Goal: Check status

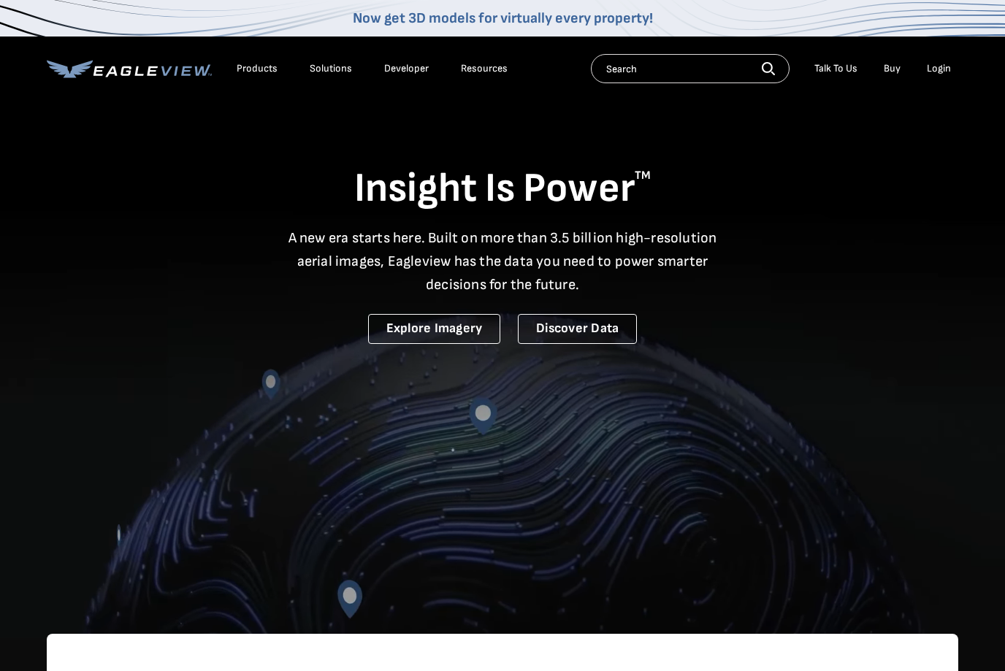
click at [946, 69] on div "Login" at bounding box center [939, 68] width 24 height 13
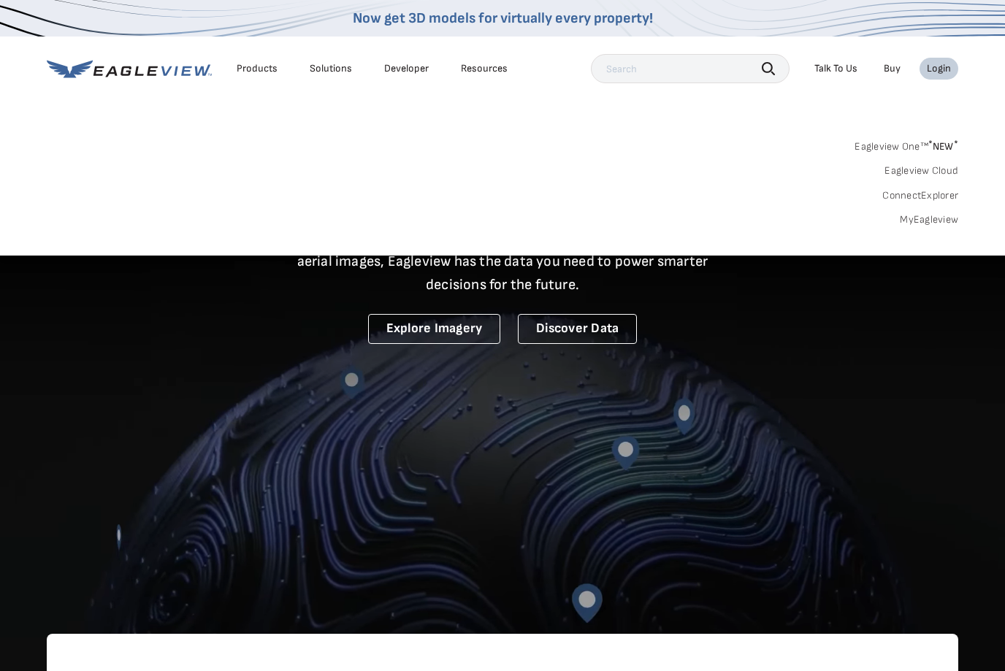
click at [925, 218] on link "MyEagleview" at bounding box center [929, 219] width 58 height 13
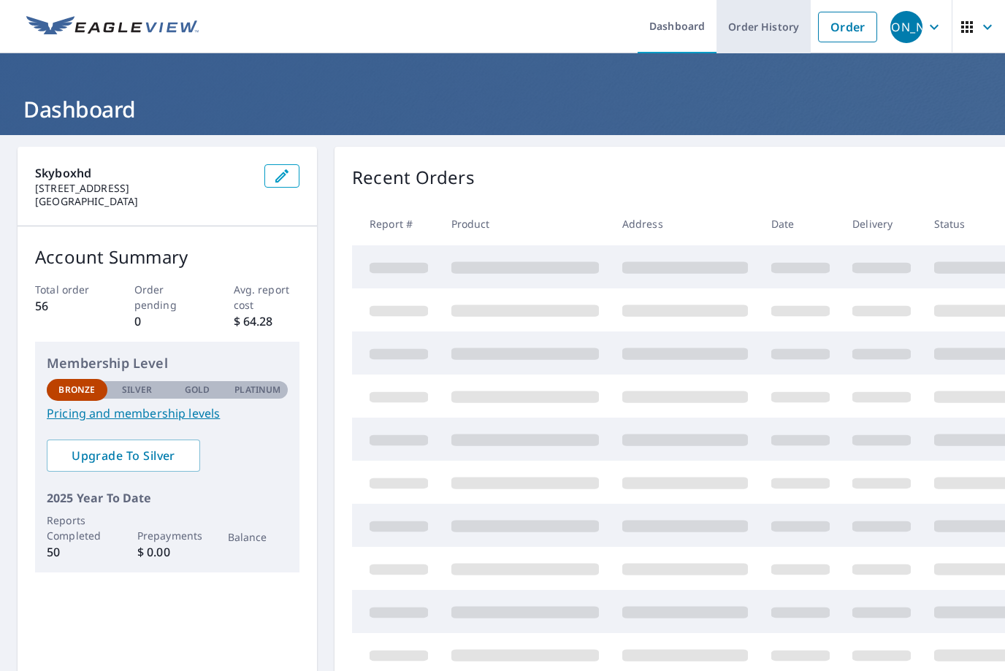
click at [763, 27] on link "Order History" at bounding box center [764, 26] width 94 height 53
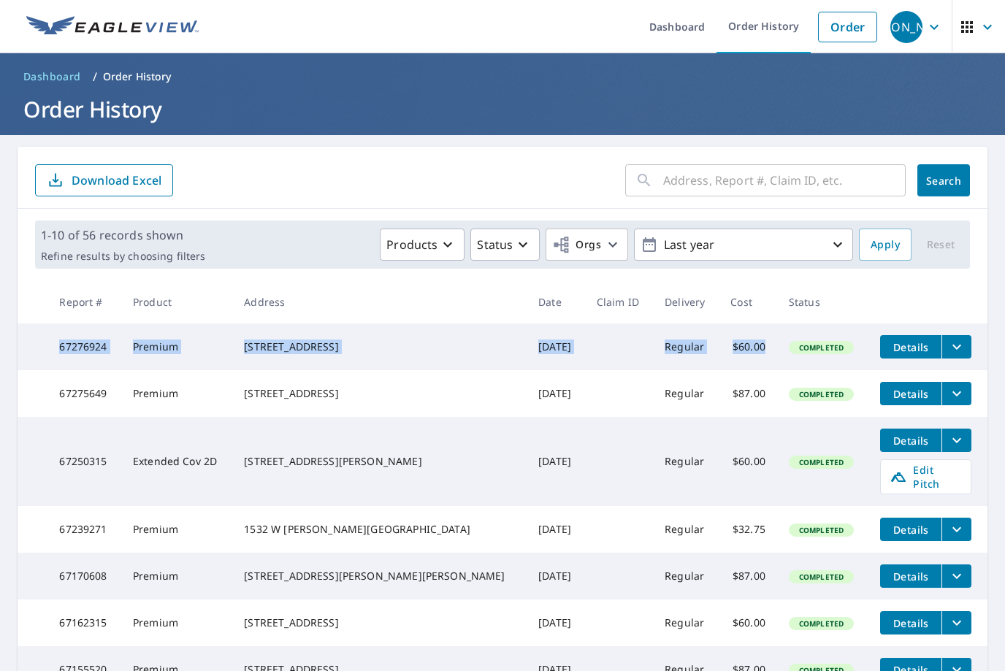
drag, startPoint x: 740, startPoint y: 352, endPoint x: 69, endPoint y: 352, distance: 671.5
click at [60, 352] on tr "67276924 Premium 1801 South 5th Street Springfield, IL 62703 Sep 04, 2025 Regul…" at bounding box center [503, 347] width 970 height 47
copy tr "67276924 Premium 1801 South 5th Street Springfield, IL 62703 Sep 04, 2025 Regul…"
